Goal: Find specific page/section: Find specific page/section

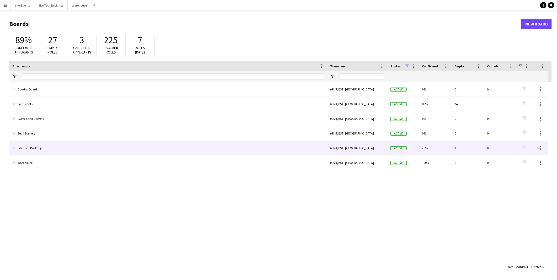
click at [67, 148] on link "Site Tech Bookings" at bounding box center [167, 148] width 311 height 15
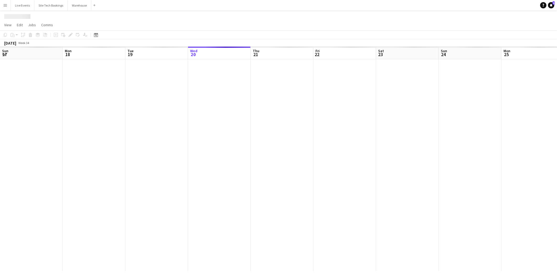
scroll to position [0, 125]
